Goal: Task Accomplishment & Management: Use online tool/utility

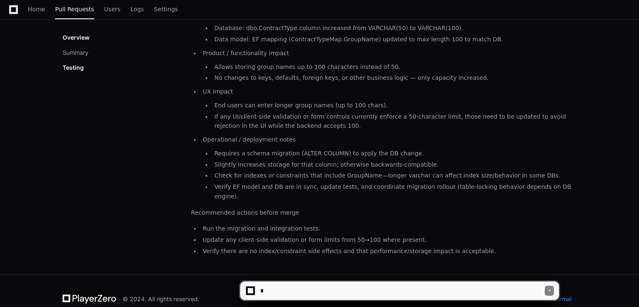
scroll to position [167, 0]
click at [311, 287] on textarea at bounding box center [402, 290] width 286 height 18
type textarea "**********"
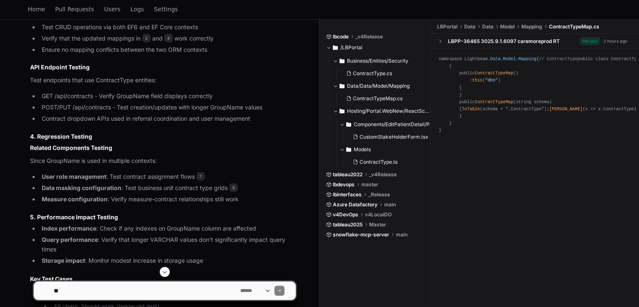
scroll to position [1293, 0]
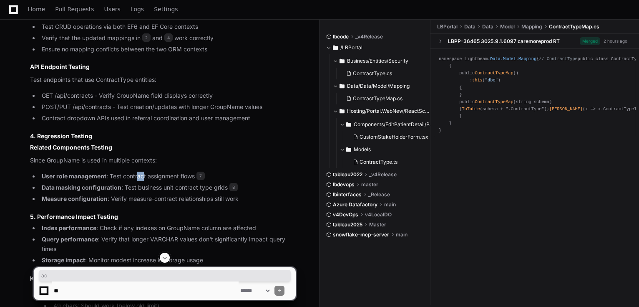
drag, startPoint x: 138, startPoint y: 164, endPoint x: 142, endPoint y: 181, distance: 17.8
click at [142, 181] on article "Based on the pull request 1 that increases the GroupName column length from VAR…" at bounding box center [163, 77] width 266 height 944
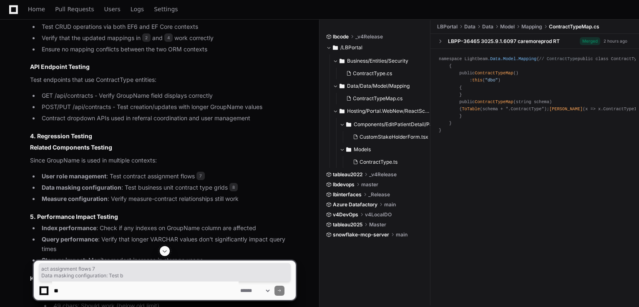
click at [137, 212] on h3 "5. Performance Impact Testing" at bounding box center [163, 216] width 266 height 8
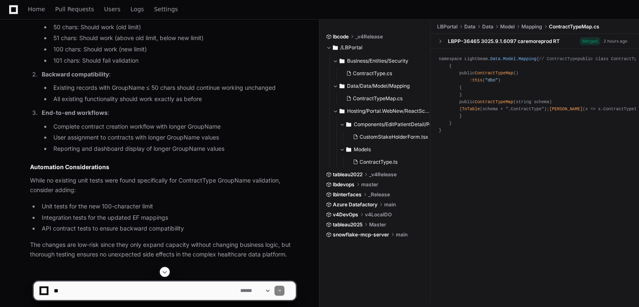
scroll to position [1583, 0]
